Goal: Find specific page/section: Find specific page/section

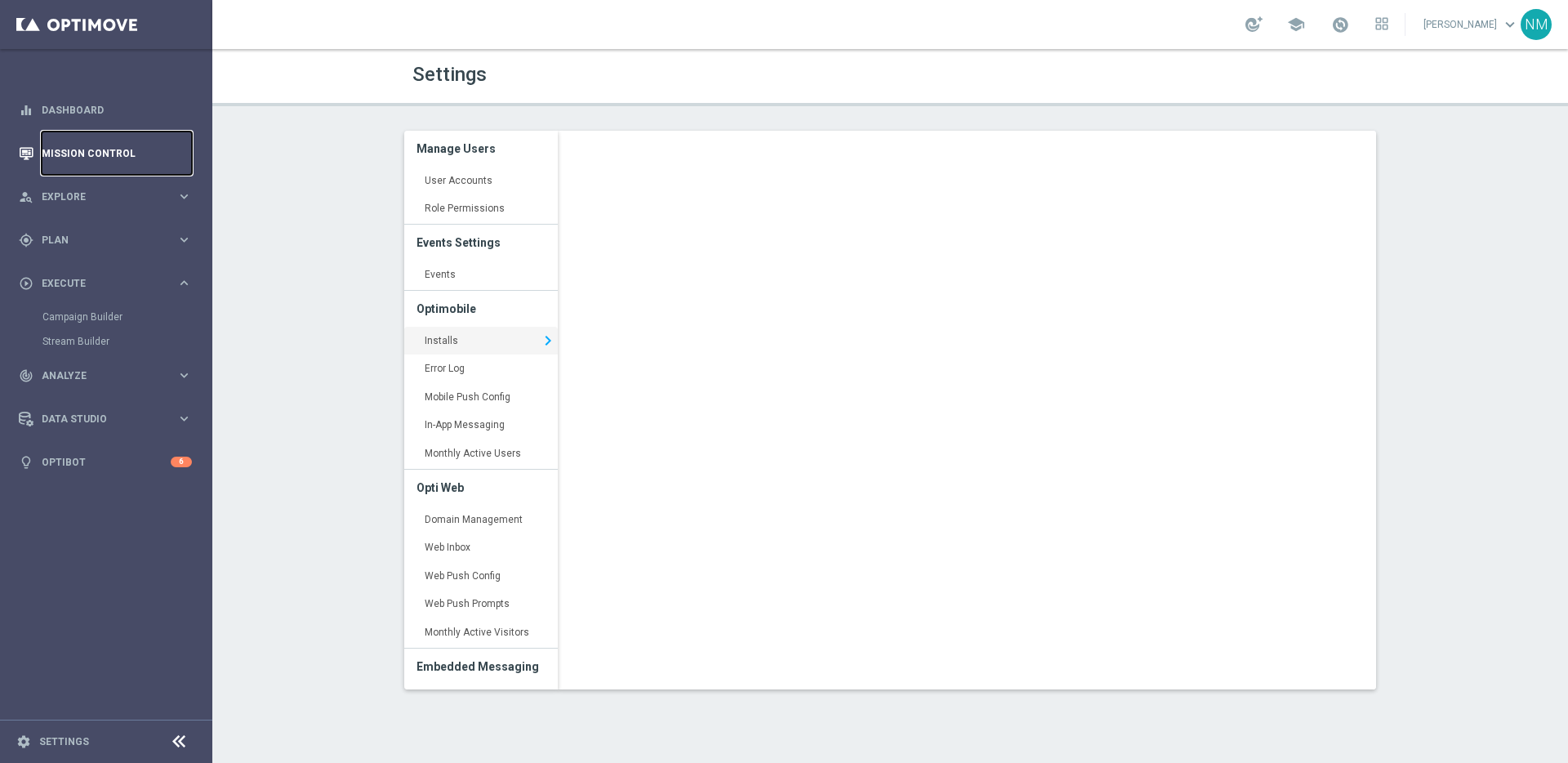
click at [87, 161] on link "Mission Control" at bounding box center [117, 153] width 150 height 43
